Goal: Task Accomplishment & Management: Use online tool/utility

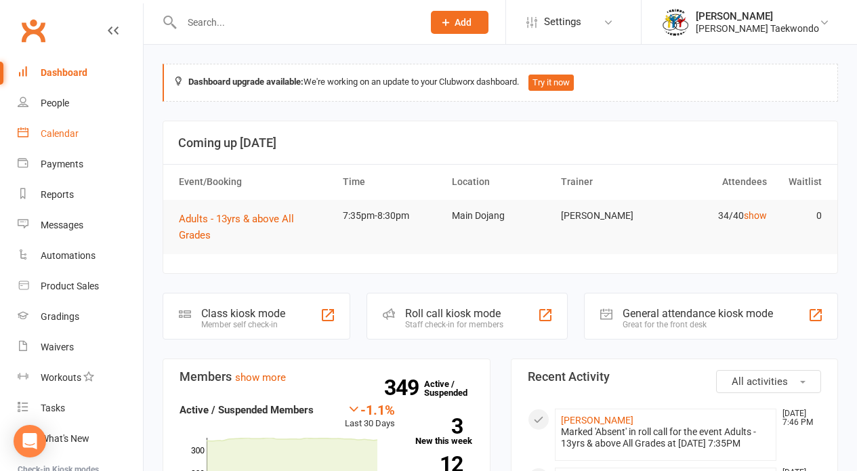
click at [53, 128] on div "Calendar" at bounding box center [60, 133] width 38 height 11
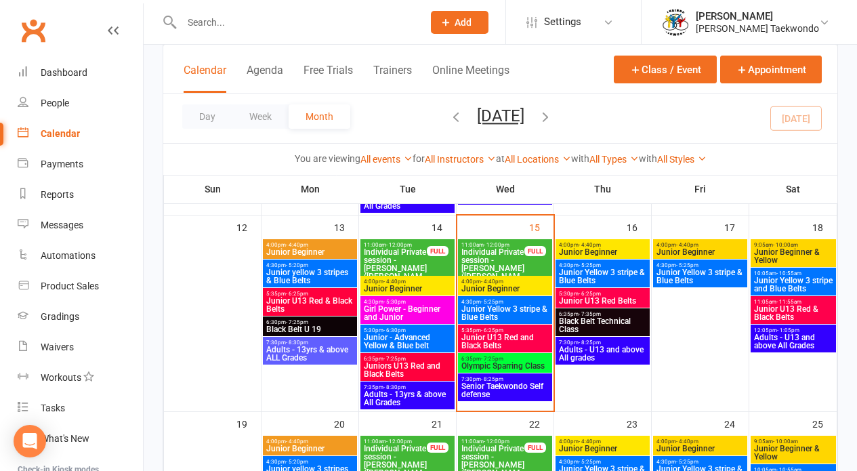
scroll to position [467, 0]
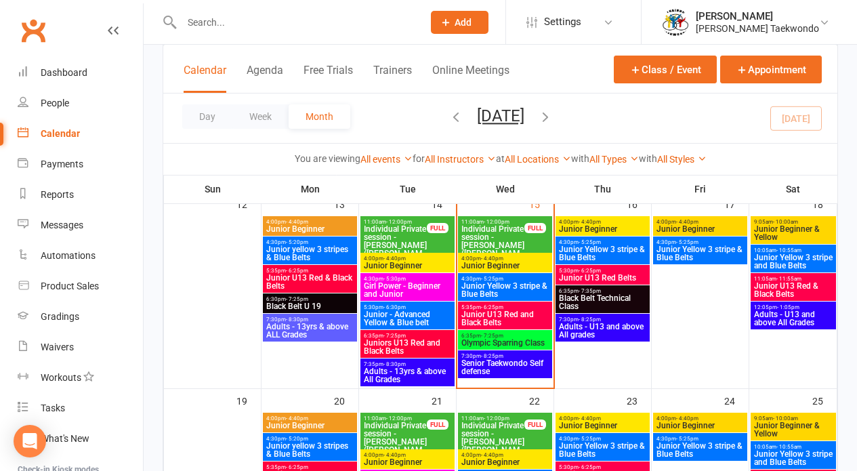
click at [509, 258] on span "4:00pm - 4:40pm" at bounding box center [504, 258] width 89 height 6
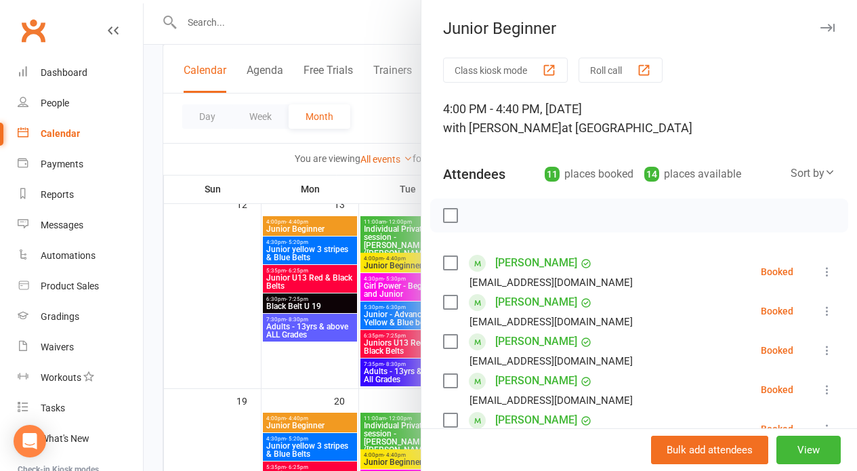
click at [593, 66] on button "Roll call" at bounding box center [620, 70] width 84 height 25
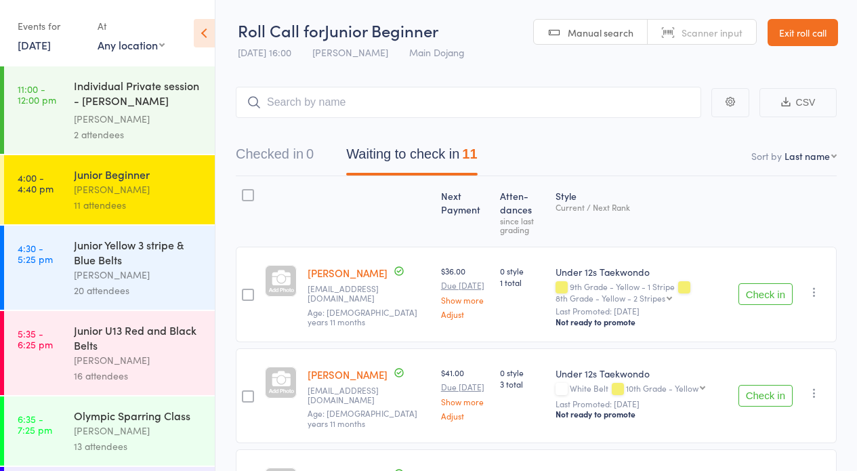
scroll to position [25, 0]
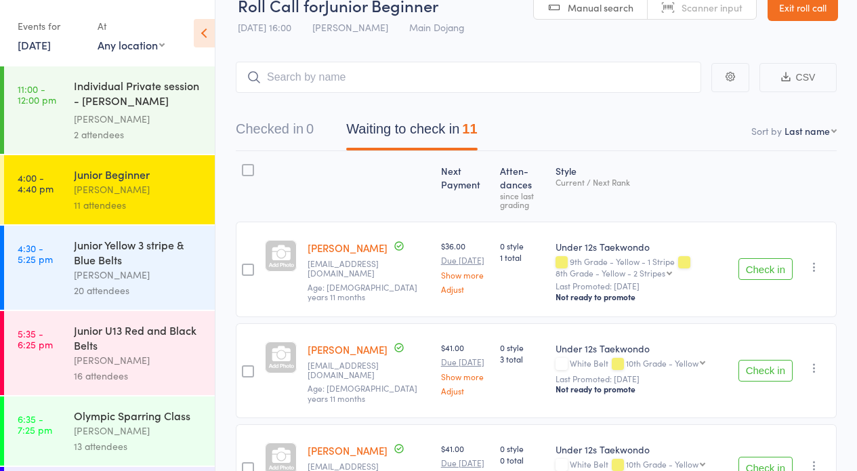
click at [756, 361] on button "Check in" at bounding box center [765, 371] width 54 height 22
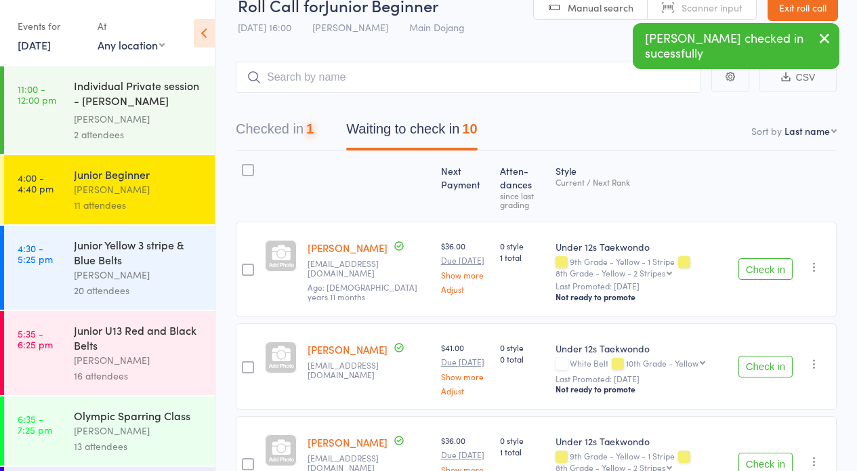
scroll to position [53, 0]
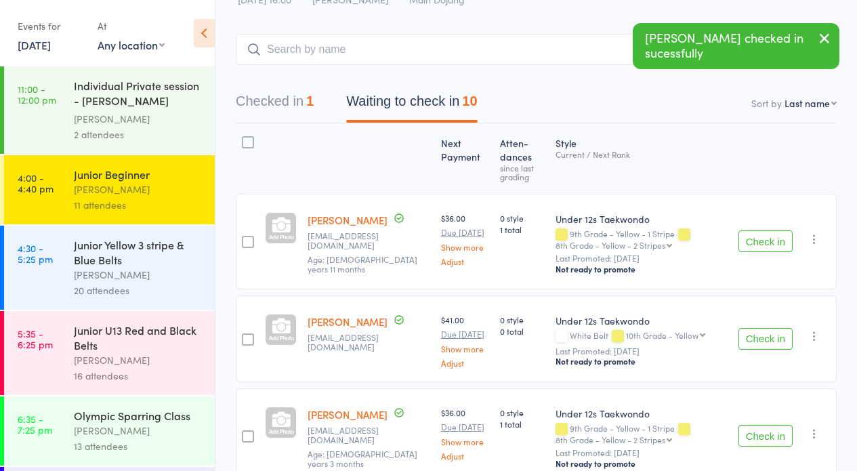
click at [752, 333] on button "Check in" at bounding box center [765, 339] width 54 height 22
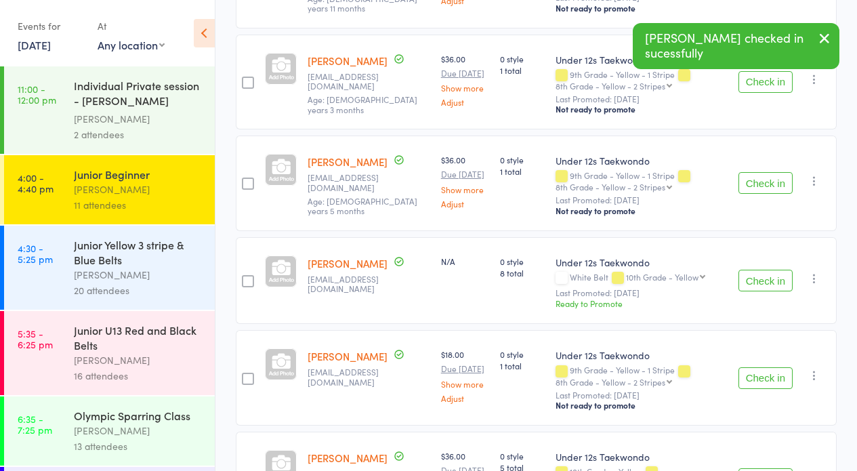
scroll to position [324, 0]
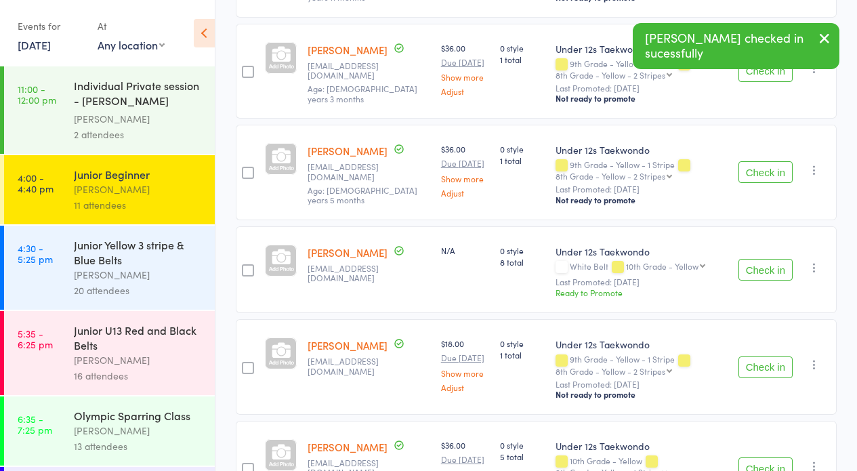
click at [773, 261] on button "Check in" at bounding box center [765, 270] width 54 height 22
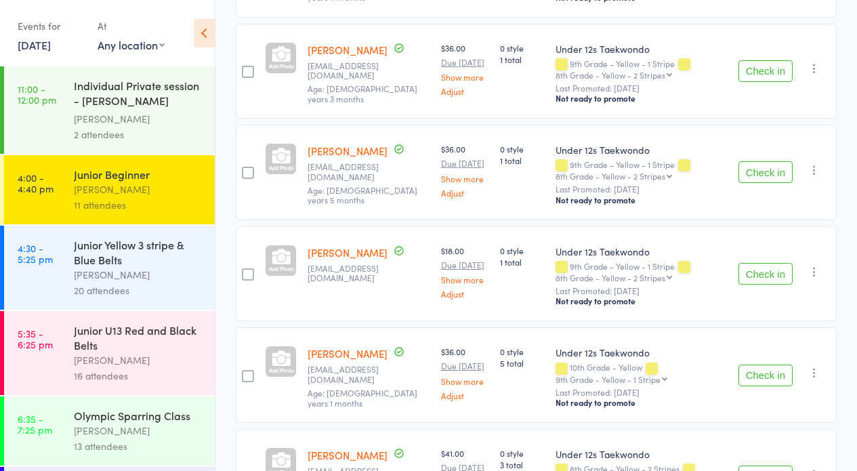
click at [765, 272] on button "Check in" at bounding box center [765, 274] width 54 height 22
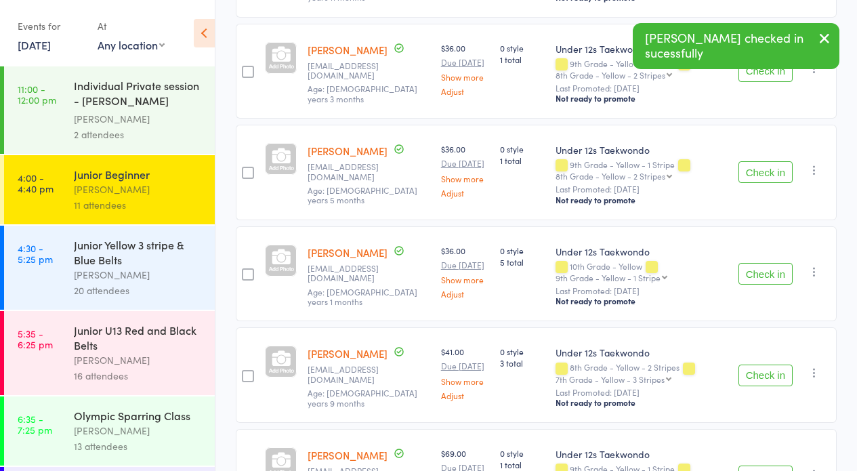
click at [754, 170] on button "Check in" at bounding box center [765, 172] width 54 height 22
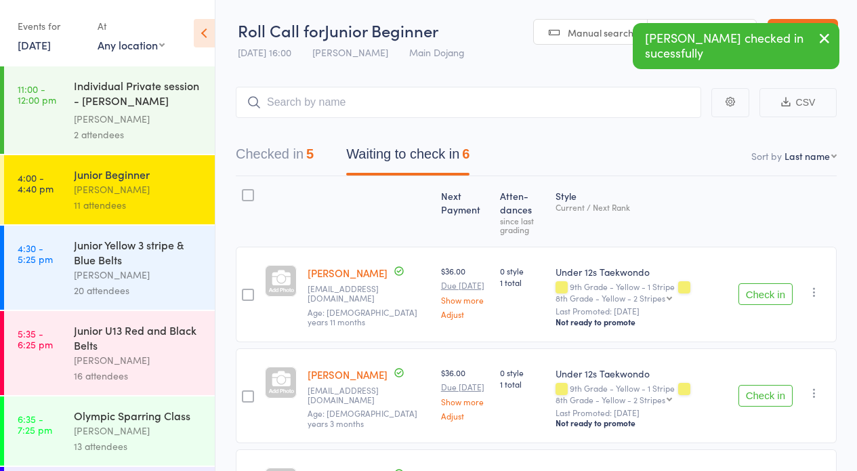
scroll to position [119, 0]
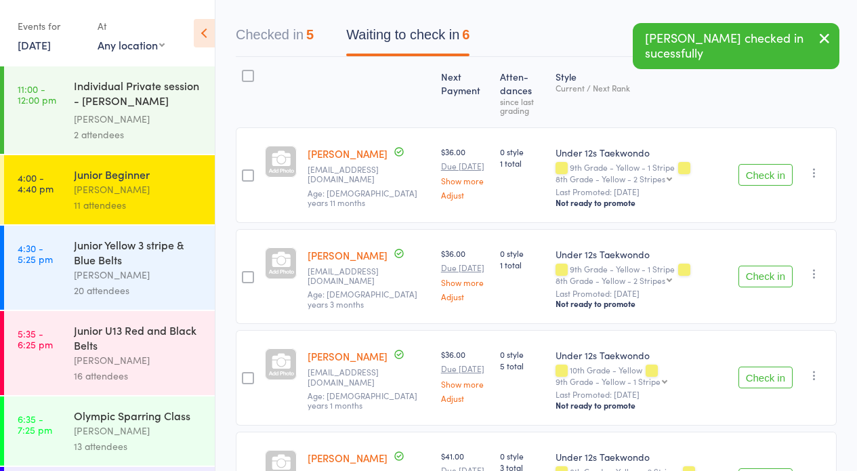
click at [773, 173] on button "Check in" at bounding box center [765, 175] width 54 height 22
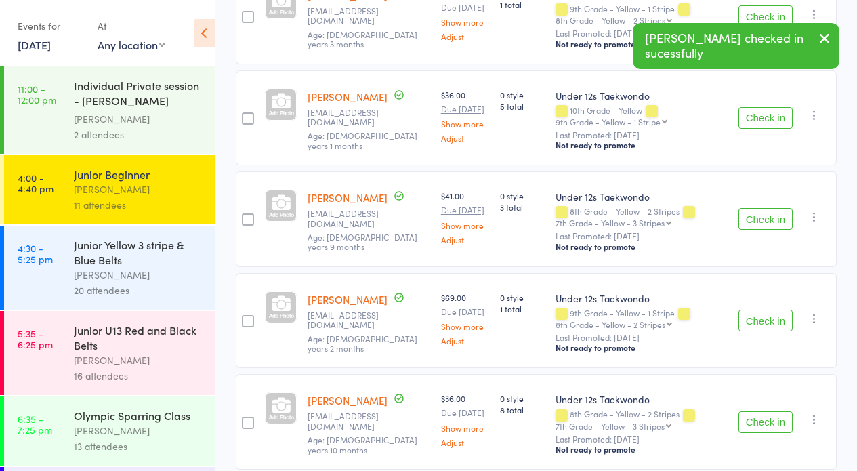
scroll to position [333, 0]
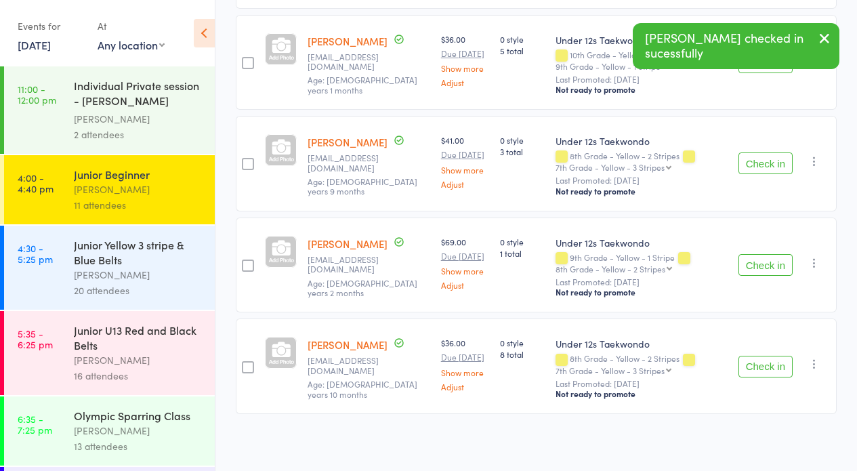
click at [756, 362] on button "Check in" at bounding box center [765, 367] width 54 height 22
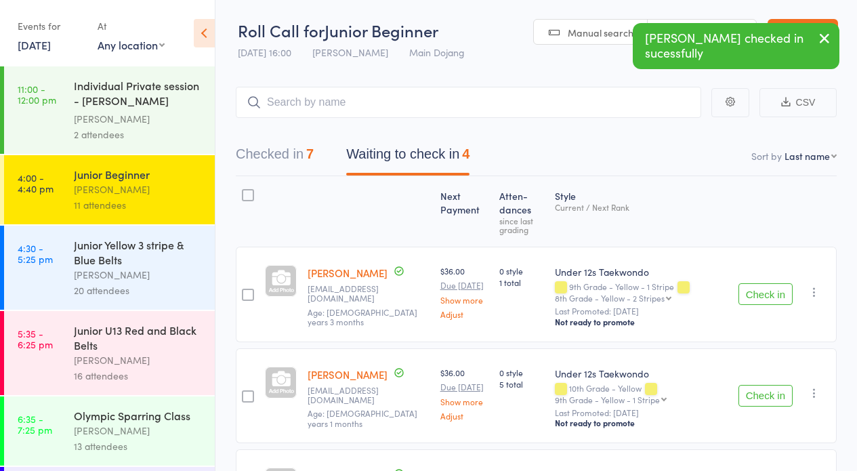
click at [372, 149] on button "Waiting to check in 4" at bounding box center [407, 157] width 123 height 36
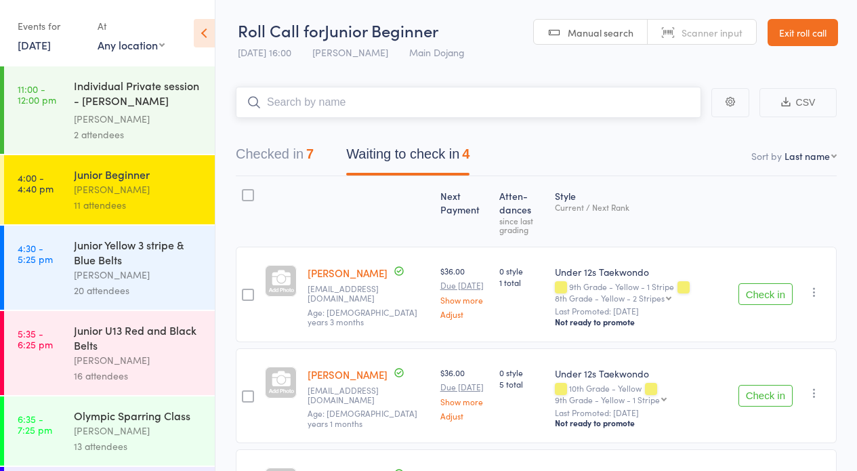
drag, startPoint x: 320, startPoint y: 95, endPoint x: 358, endPoint y: 129, distance: 50.3
click at [320, 95] on input "search" at bounding box center [468, 102] width 465 height 31
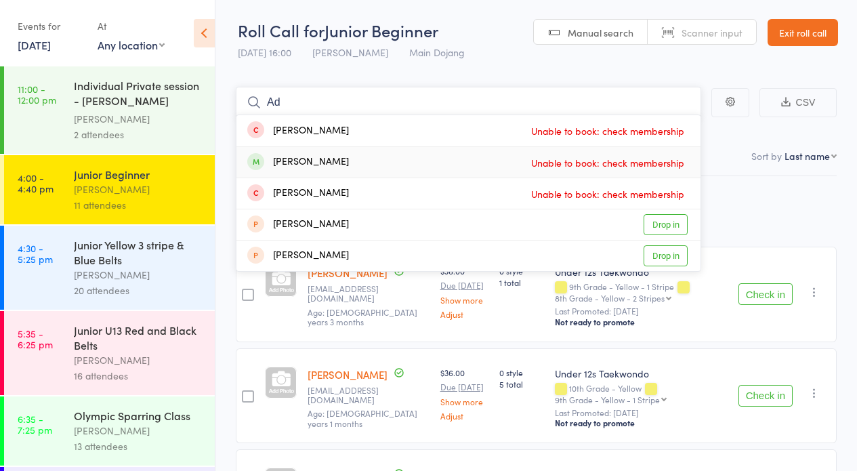
type input "A"
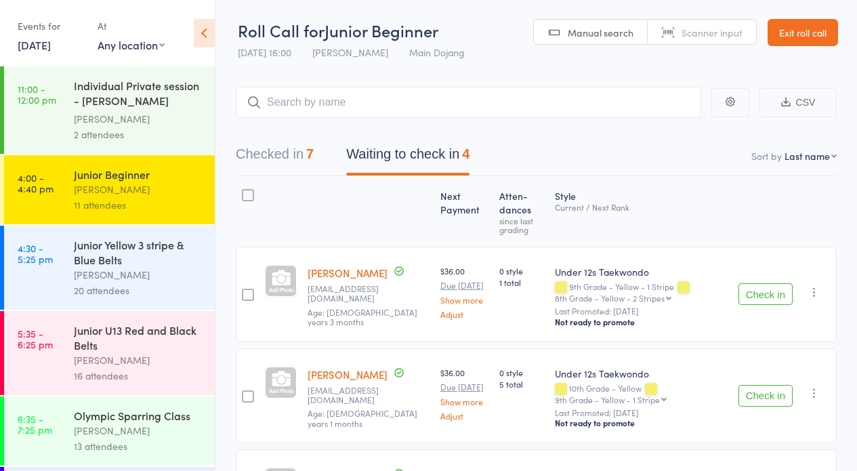
click at [817, 26] on link "Exit roll call" at bounding box center [802, 32] width 70 height 27
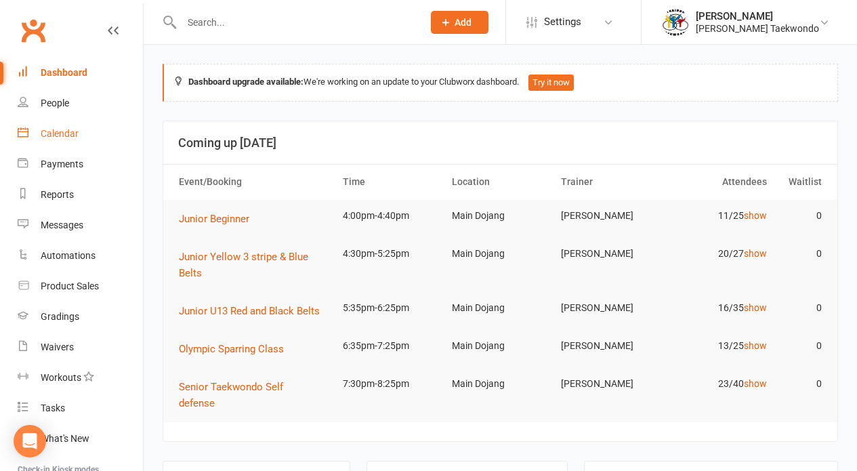
click at [51, 131] on div "Calendar" at bounding box center [60, 133] width 38 height 11
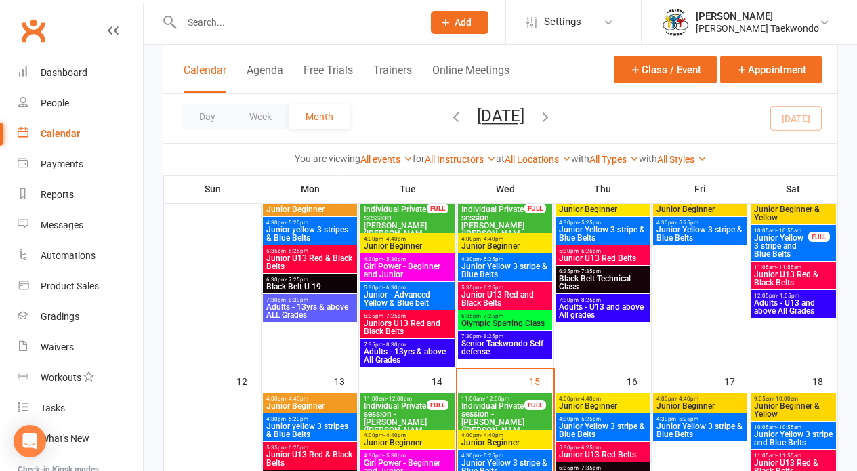
scroll to position [397, 0]
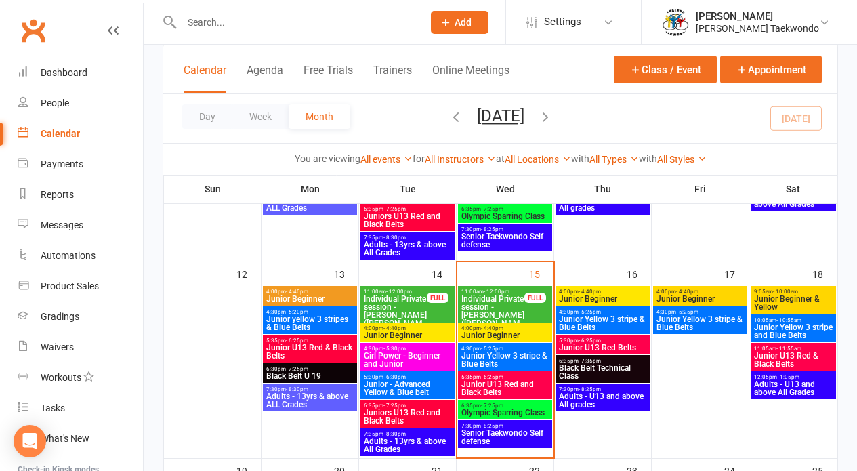
click at [523, 328] on span "4:00pm - 4:40pm" at bounding box center [504, 328] width 89 height 6
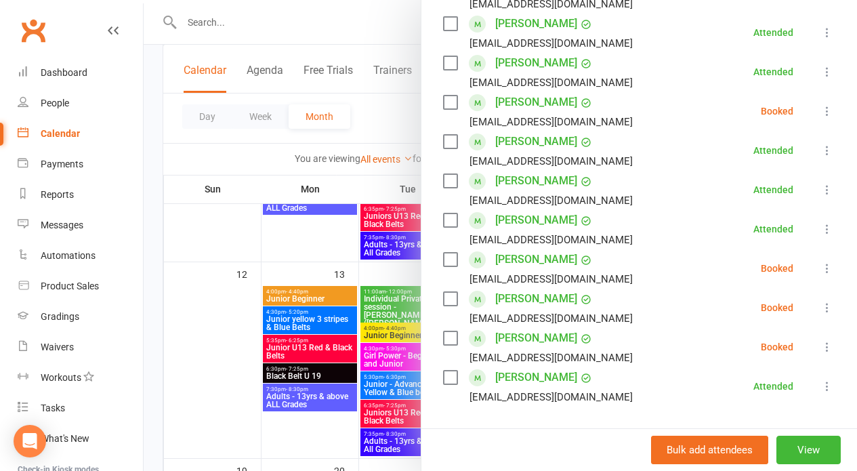
scroll to position [431, 0]
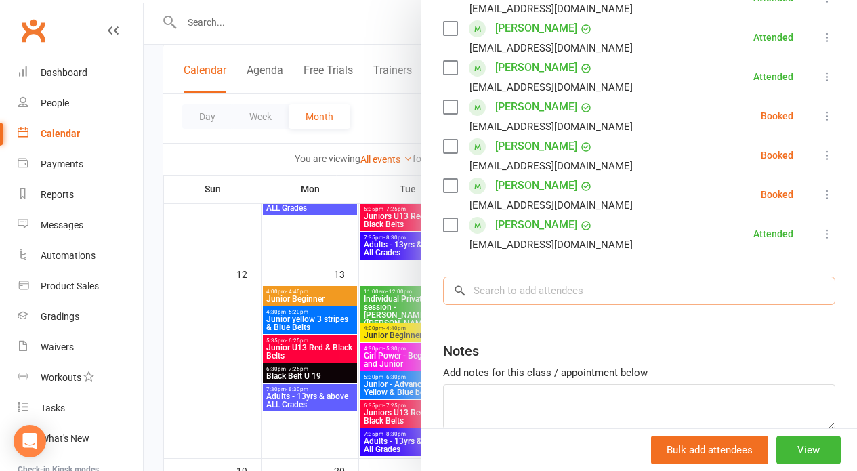
click at [500, 289] on input "search" at bounding box center [639, 290] width 392 height 28
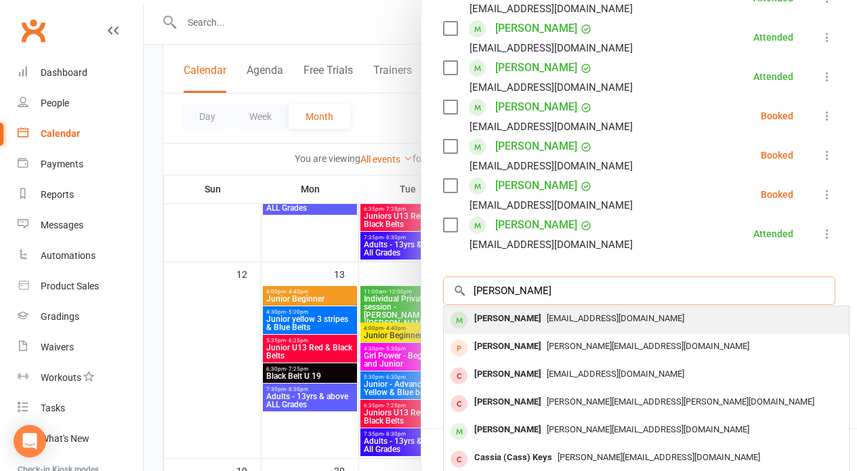
type input "Adeline King"
click at [546, 314] on span "[EMAIL_ADDRESS][DOMAIN_NAME]" at bounding box center [614, 318] width 137 height 10
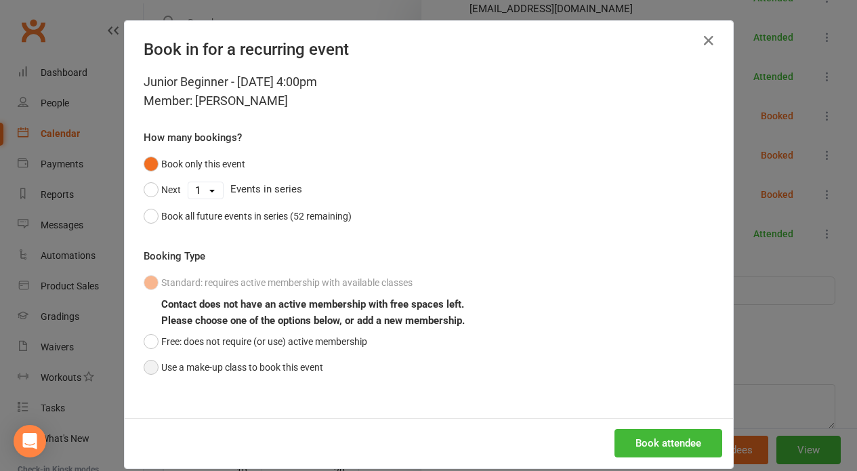
click at [152, 362] on button "Use a make-up class to book this event" at bounding box center [233, 367] width 179 height 26
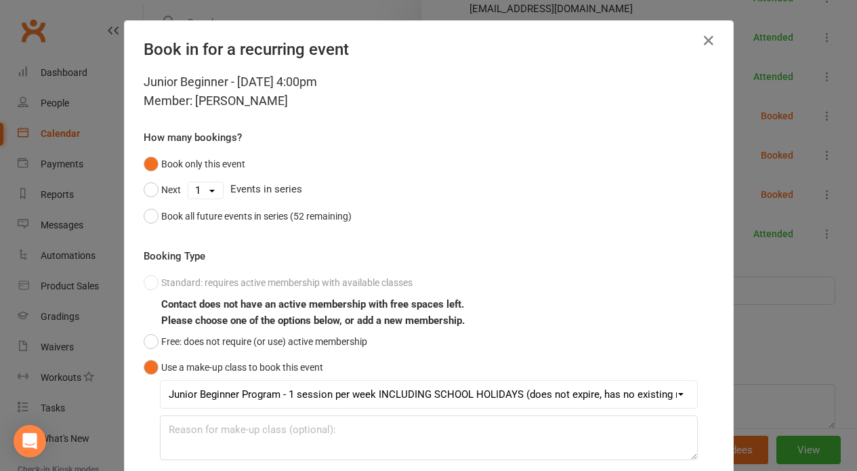
scroll to position [97, 0]
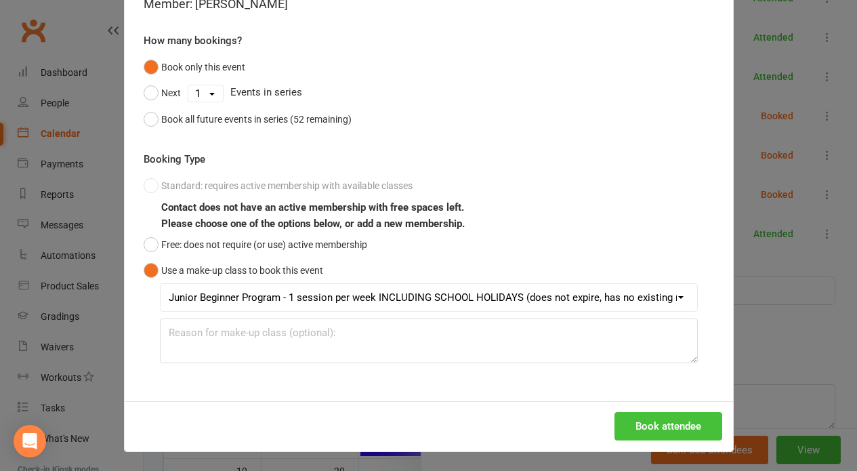
click at [668, 421] on button "Book attendee" at bounding box center [668, 426] width 108 height 28
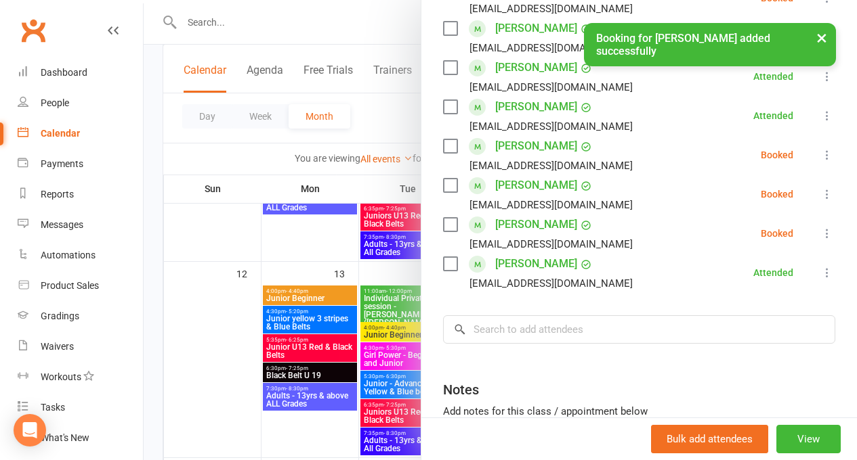
click at [814, 32] on button "×" at bounding box center [821, 37] width 24 height 29
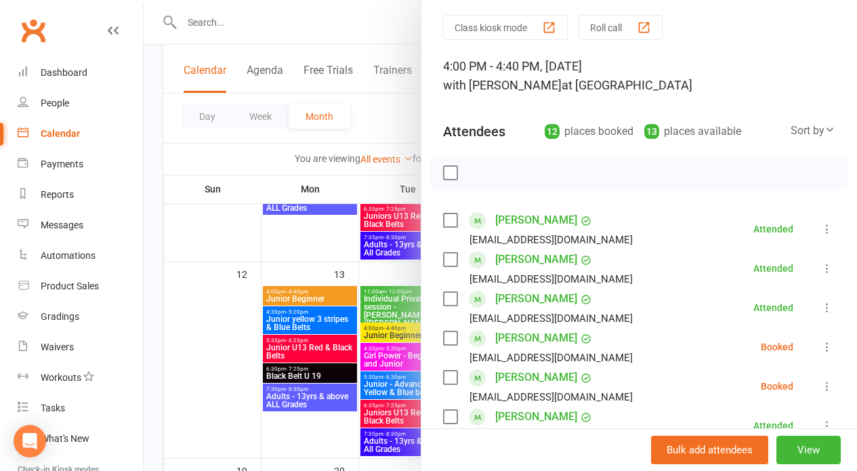
scroll to position [8, 0]
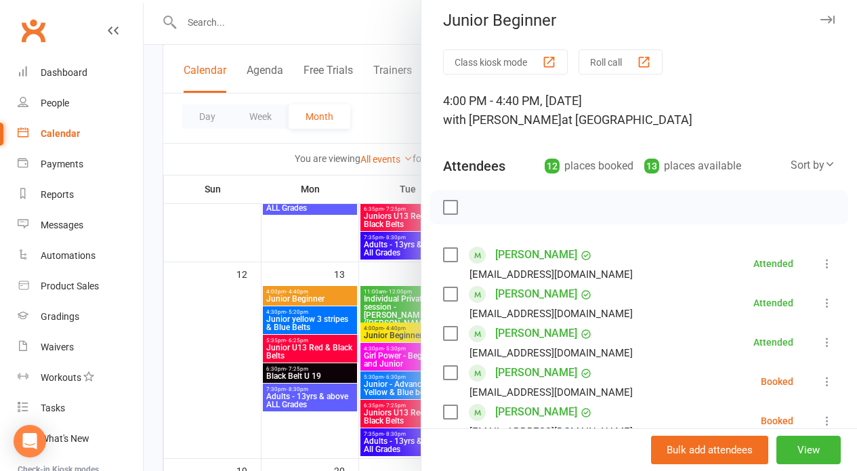
click at [599, 60] on button "Roll call" at bounding box center [620, 61] width 84 height 25
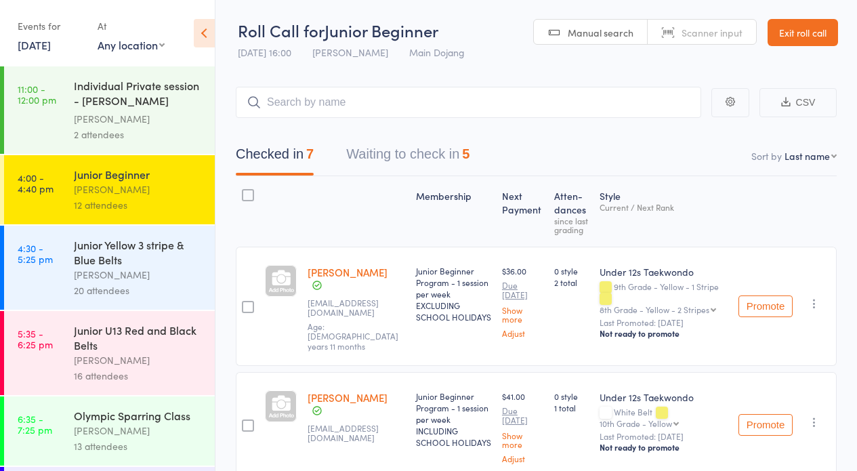
scroll to position [29, 0]
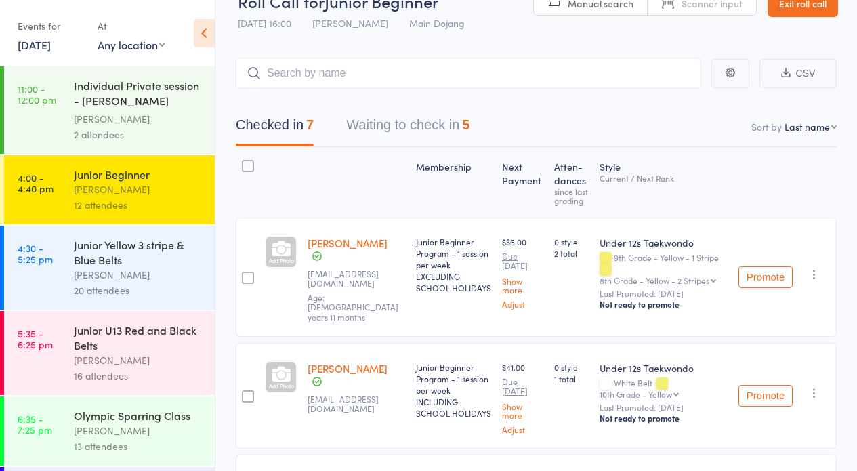
click at [376, 123] on button "Waiting to check in 5" at bounding box center [407, 128] width 123 height 36
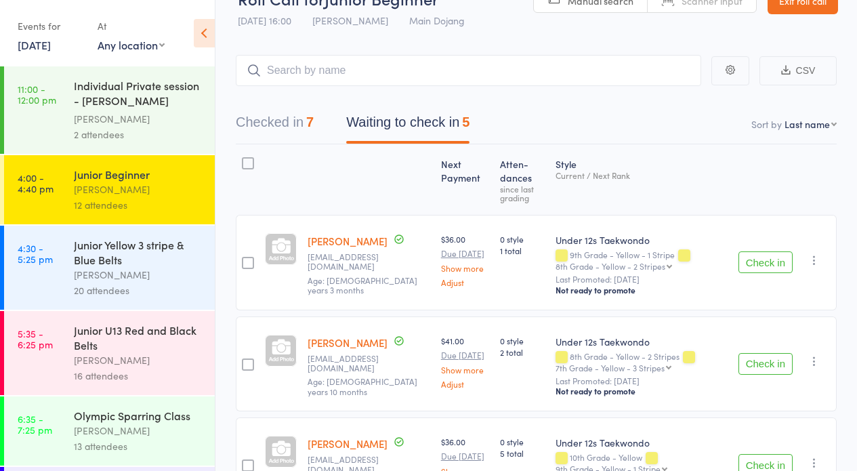
scroll to position [56, 0]
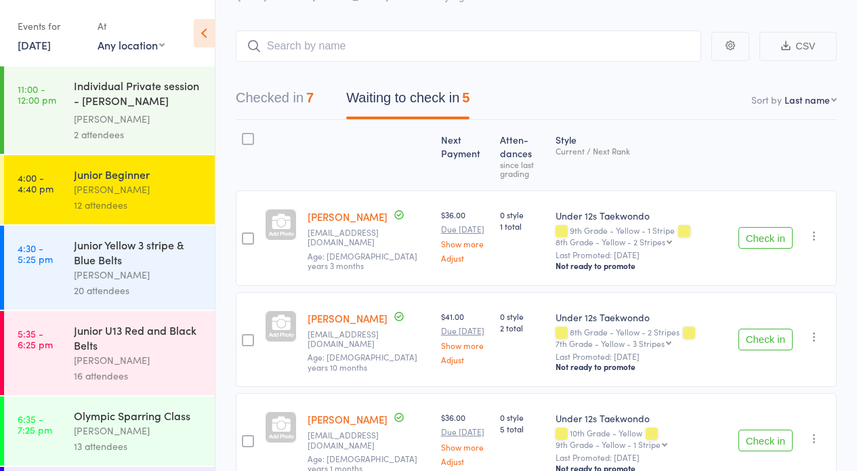
click at [760, 339] on button "Check in" at bounding box center [765, 339] width 54 height 22
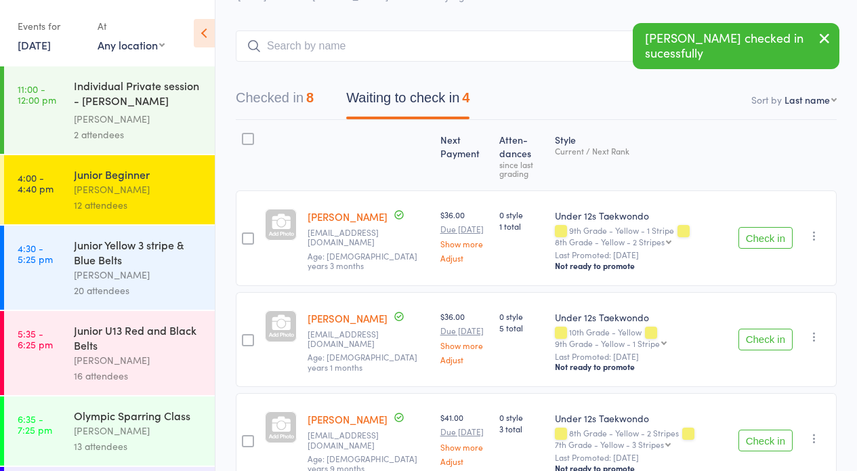
drag, startPoint x: 256, startPoint y: 98, endPoint x: 255, endPoint y: 89, distance: 8.9
click at [256, 94] on button "Checked in 8" at bounding box center [275, 101] width 78 height 36
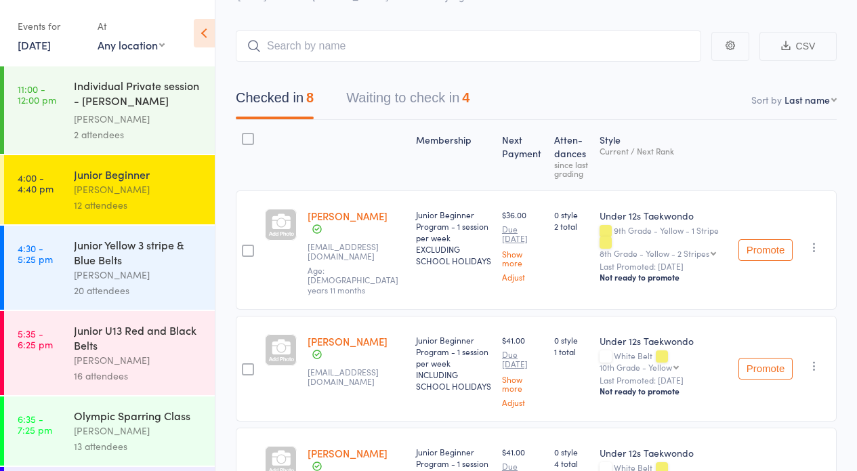
select select "12"
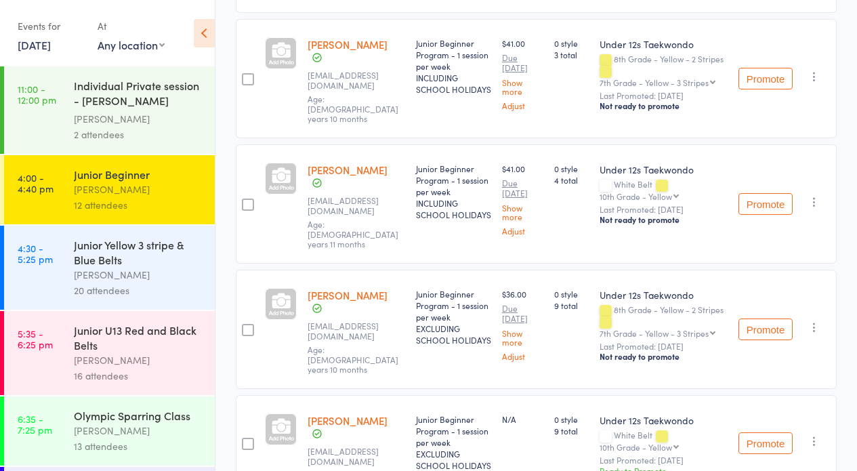
scroll to position [0, 0]
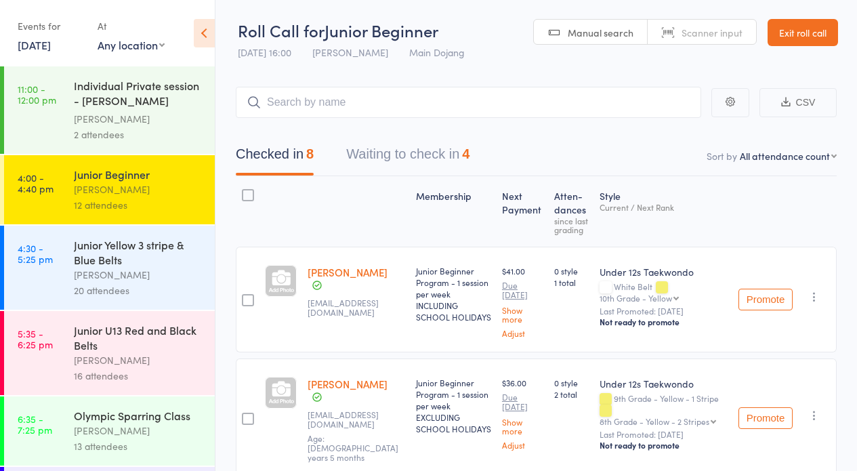
click at [385, 150] on button "Waiting to check in 4" at bounding box center [407, 157] width 123 height 36
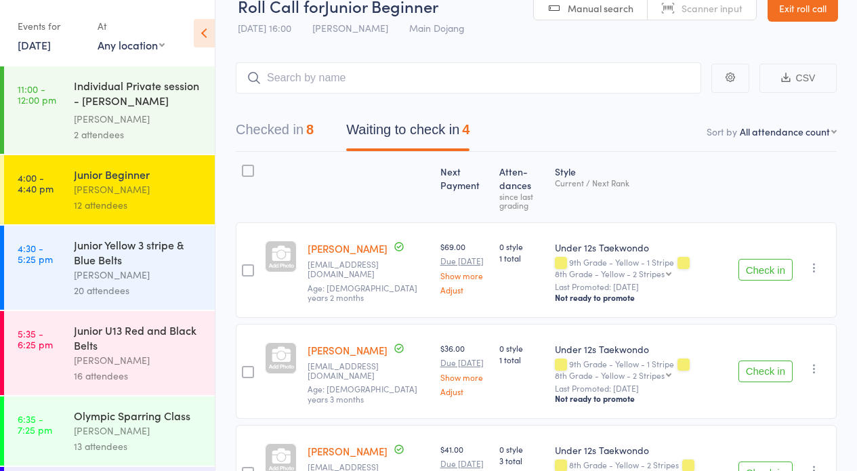
scroll to position [93, 0]
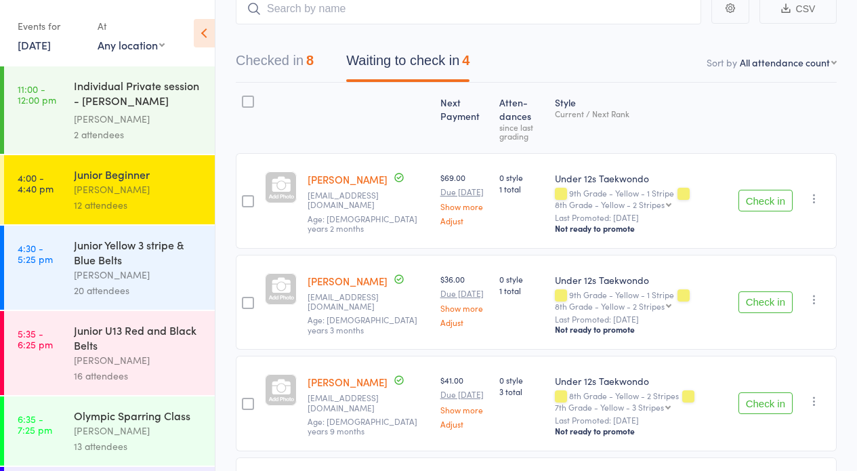
click at [773, 301] on button "Check in" at bounding box center [765, 302] width 54 height 22
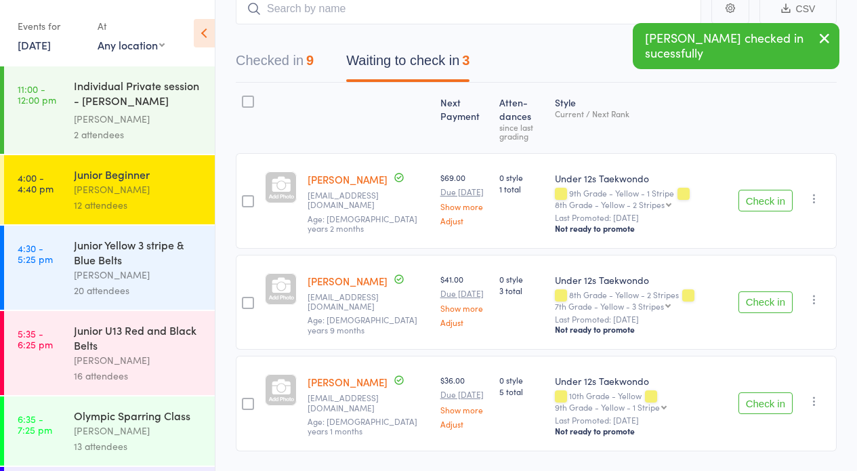
click at [266, 60] on button "Checked in 9" at bounding box center [275, 64] width 78 height 36
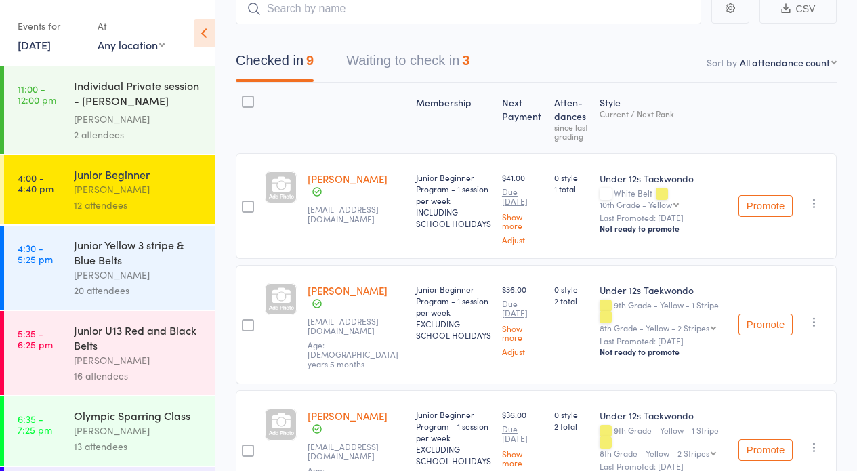
click at [389, 62] on button "Waiting to check in 3" at bounding box center [407, 64] width 123 height 36
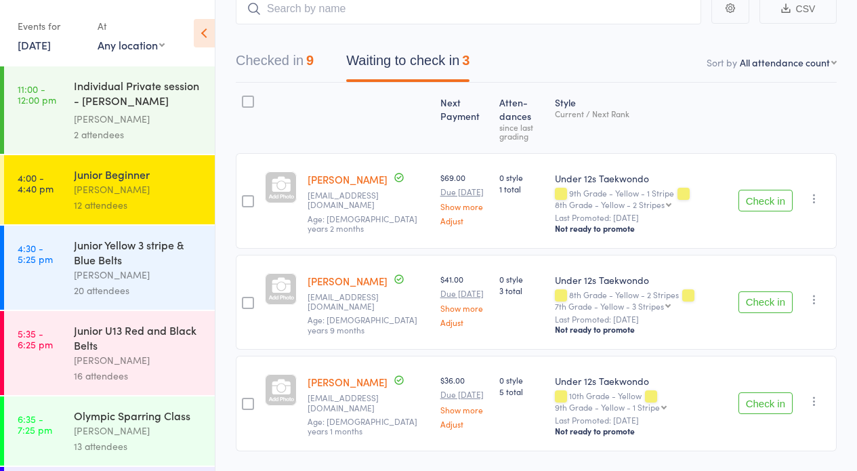
scroll to position [96, 0]
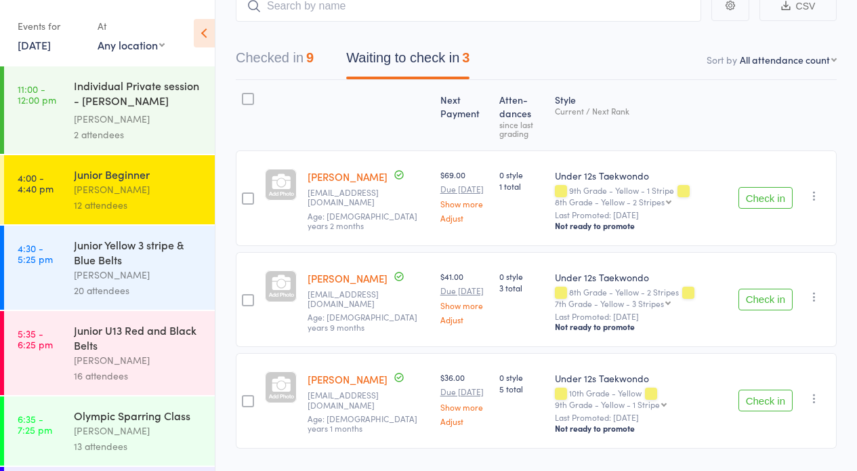
click at [767, 398] on button "Check in" at bounding box center [765, 400] width 54 height 22
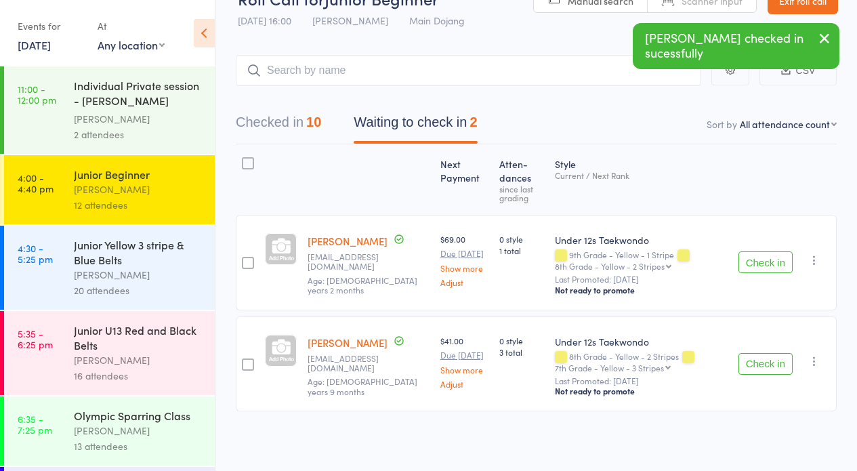
click at [811, 261] on icon "button" at bounding box center [814, 260] width 14 height 14
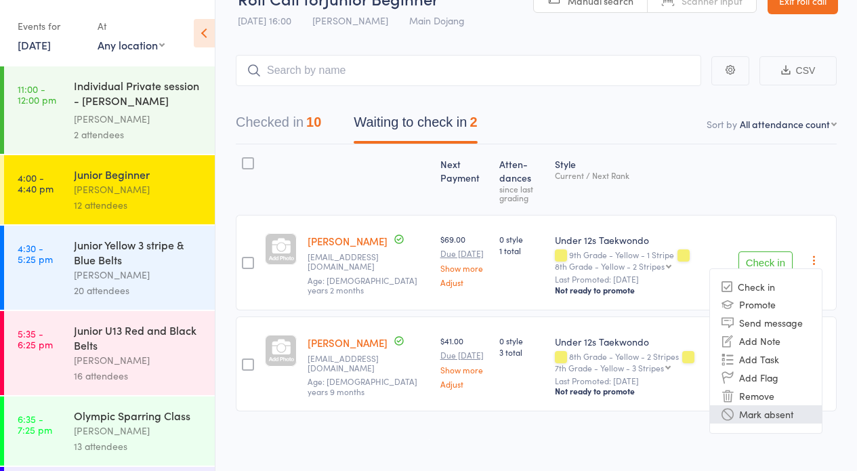
click at [775, 412] on li "Mark absent" at bounding box center [766, 414] width 112 height 18
